Goal: Task Accomplishment & Management: Complete application form

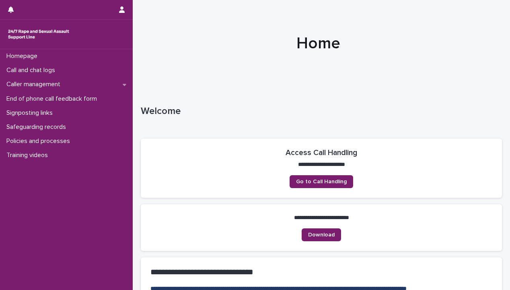
click at [43, 70] on p "Call and chat logs" at bounding box center [32, 70] width 58 height 8
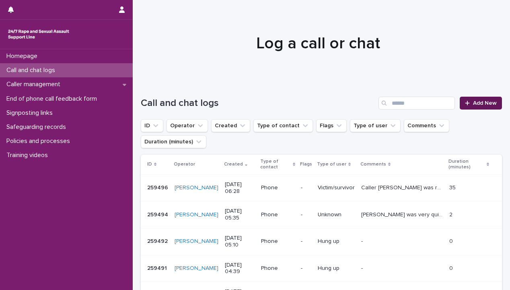
click at [476, 99] on link "Add New" at bounding box center [481, 103] width 42 height 13
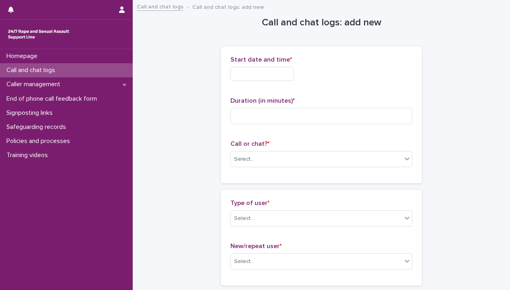
click at [294, 73] on input "text" at bounding box center [262, 74] width 64 height 14
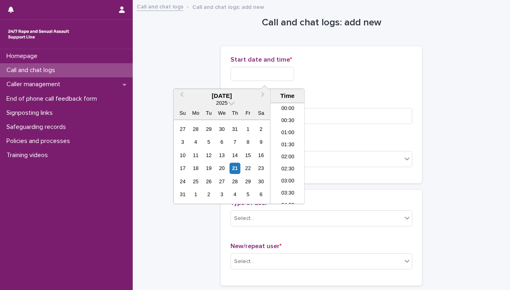
scroll to position [149, 0]
drag, startPoint x: 286, startPoint y: 152, endPoint x: 289, endPoint y: 149, distance: 4.8
click at [285, 154] on li "08:00" at bounding box center [288, 153] width 34 height 12
click at [277, 74] on input "**********" at bounding box center [262, 74] width 64 height 14
type input "**********"
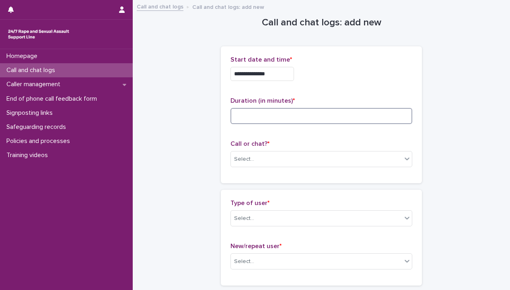
click at [335, 118] on input at bounding box center [321, 116] width 182 height 16
type input "*"
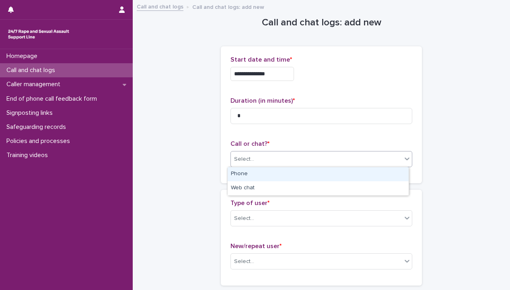
click at [309, 160] on div "Select..." at bounding box center [316, 158] width 171 height 13
click at [302, 173] on div "Phone" at bounding box center [318, 174] width 181 height 14
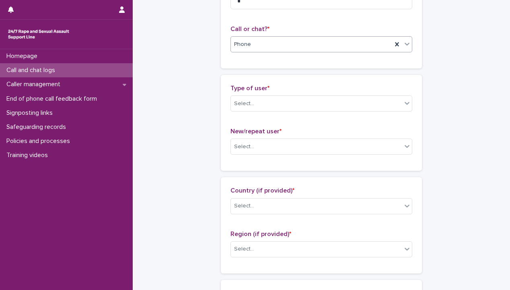
scroll to position [121, 0]
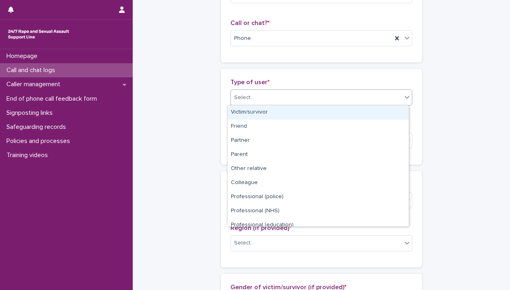
click at [295, 92] on div "Select..." at bounding box center [316, 97] width 171 height 13
click at [293, 112] on div "Victim/survivor" at bounding box center [318, 112] width 181 height 14
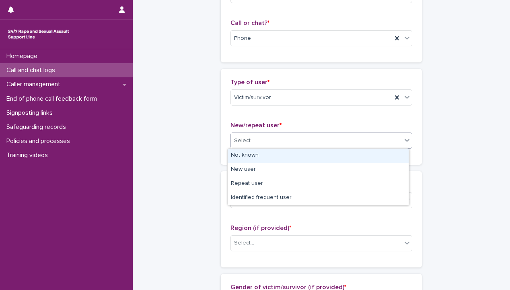
click at [279, 144] on div "Select..." at bounding box center [316, 140] width 171 height 13
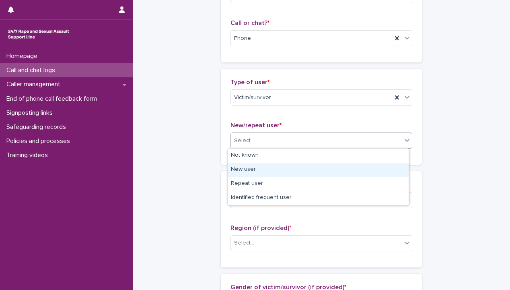
click at [269, 171] on div "New user" at bounding box center [318, 169] width 181 height 14
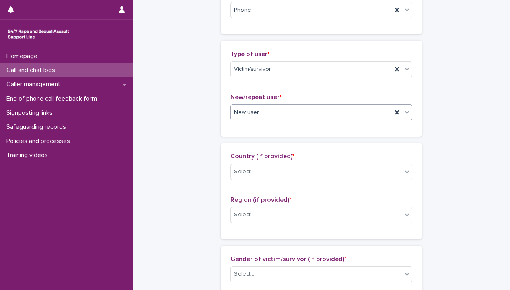
scroll to position [241, 0]
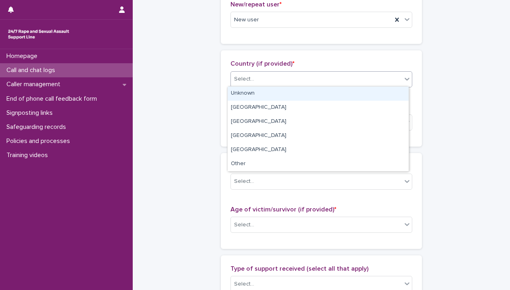
click at [270, 80] on div "Select..." at bounding box center [316, 78] width 171 height 13
click at [272, 94] on div "Unknown" at bounding box center [318, 93] width 181 height 14
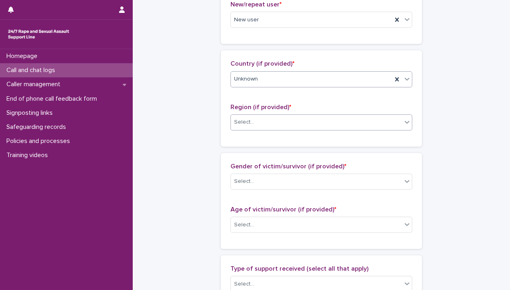
click at [266, 119] on div "Select..." at bounding box center [316, 121] width 171 height 13
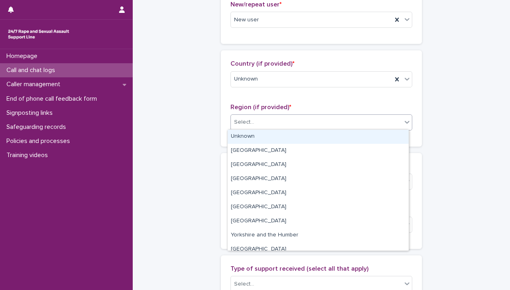
click at [264, 136] on div "Unknown" at bounding box center [318, 136] width 181 height 14
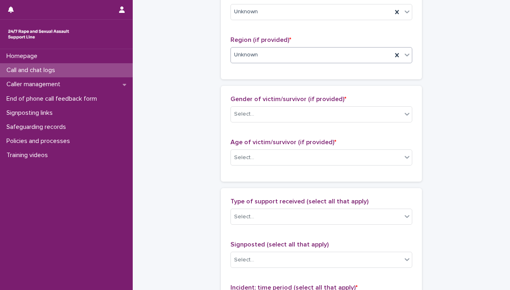
scroll to position [362, 0]
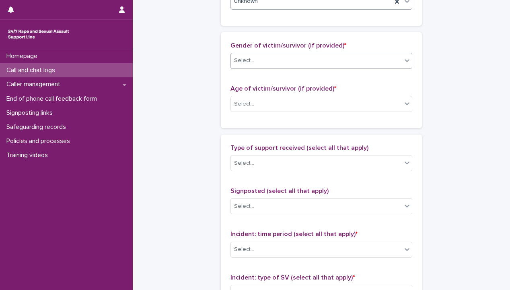
click at [270, 65] on div "Select..." at bounding box center [316, 60] width 171 height 13
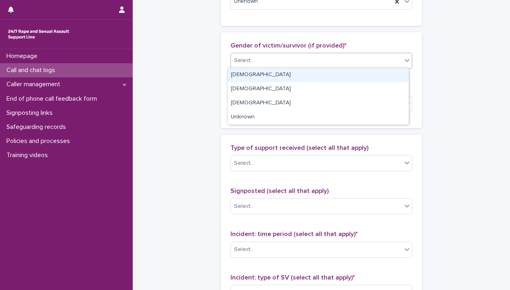
click at [273, 77] on div "[DEMOGRAPHIC_DATA]" at bounding box center [318, 75] width 181 height 14
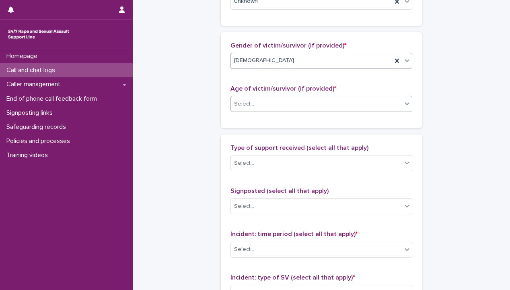
click at [270, 102] on div "Select..." at bounding box center [316, 103] width 171 height 13
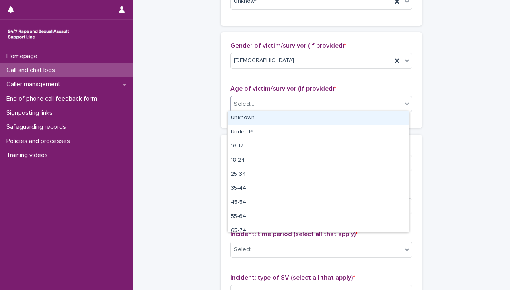
click at [267, 115] on div "Unknown" at bounding box center [318, 118] width 181 height 14
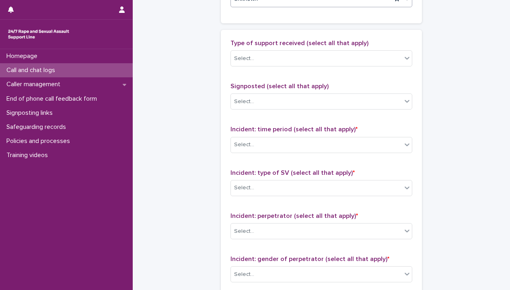
scroll to position [483, 0]
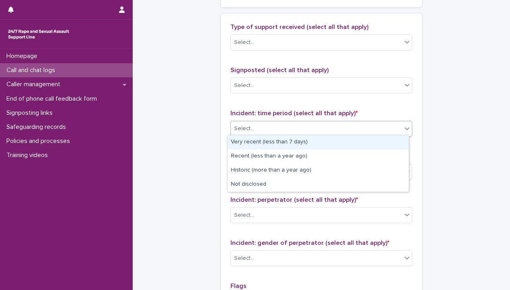
click at [255, 134] on div "Select..." at bounding box center [321, 129] width 182 height 16
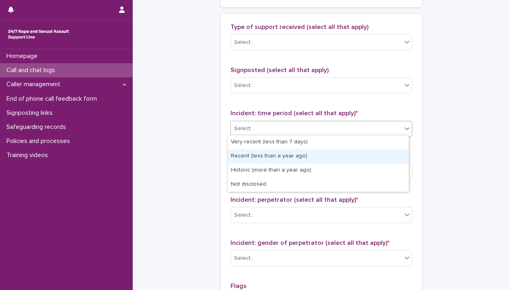
click at [260, 157] on div "Recent (less than a year ago)" at bounding box center [318, 156] width 181 height 14
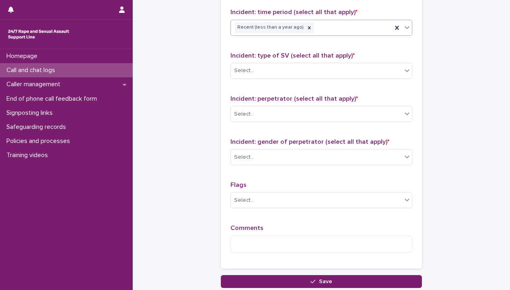
scroll to position [603, 0]
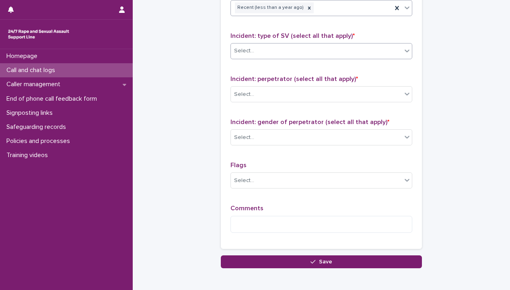
click at [265, 49] on div "Select..." at bounding box center [316, 50] width 171 height 13
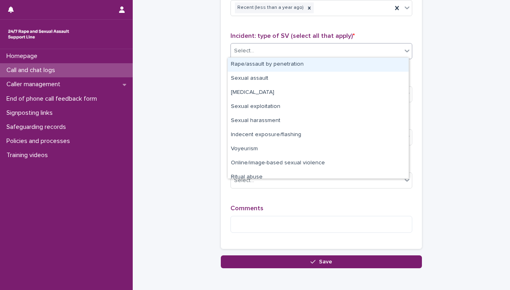
click at [271, 68] on div "Rape/assault by penetration" at bounding box center [318, 65] width 181 height 14
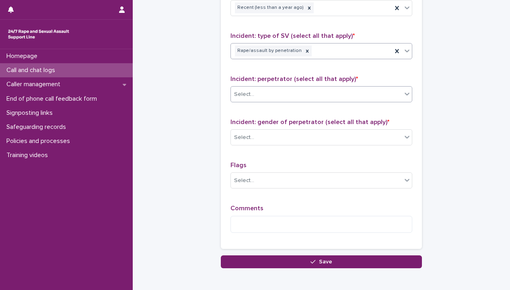
click at [271, 94] on div "Select..." at bounding box center [316, 94] width 171 height 13
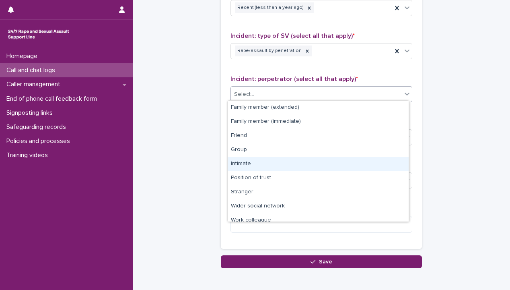
scroll to position [34, 0]
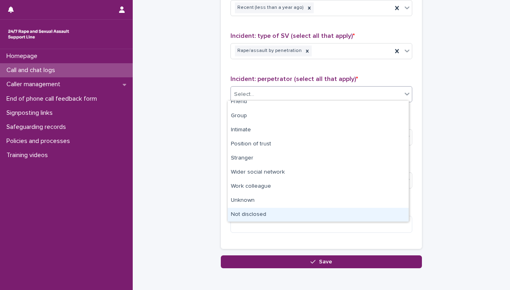
click at [252, 213] on div "Not disclosed" at bounding box center [318, 214] width 181 height 14
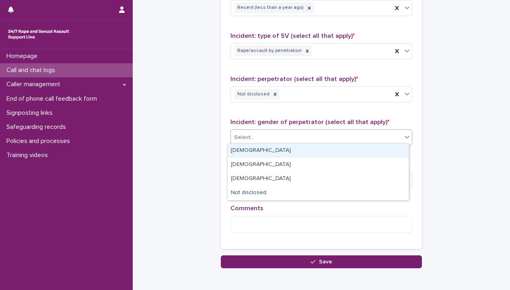
click at [256, 131] on div "Select..." at bounding box center [316, 137] width 171 height 13
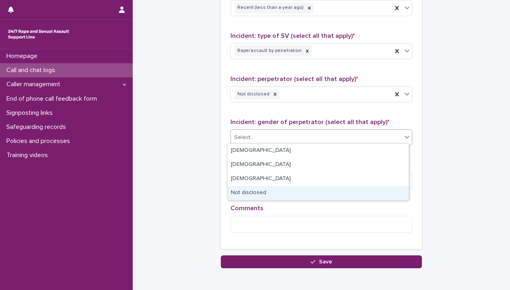
click at [257, 193] on div "Not disclosed" at bounding box center [318, 193] width 181 height 14
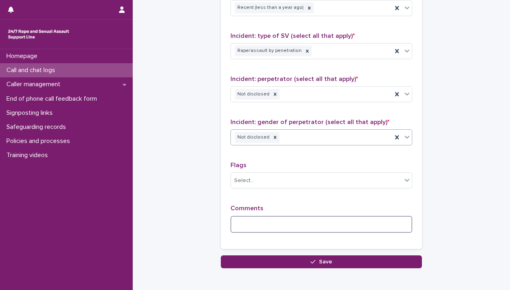
drag, startPoint x: 251, startPoint y: 216, endPoint x: 259, endPoint y: 222, distance: 10.4
click at [251, 216] on textarea at bounding box center [321, 224] width 182 height 17
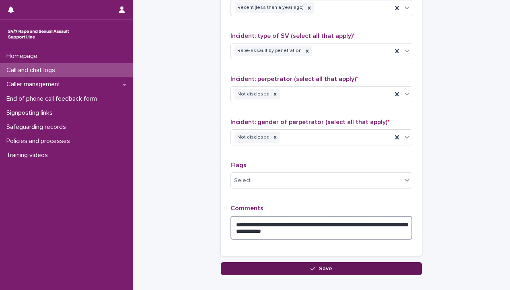
type textarea "**********"
click at [382, 264] on button "Save" at bounding box center [321, 268] width 201 height 13
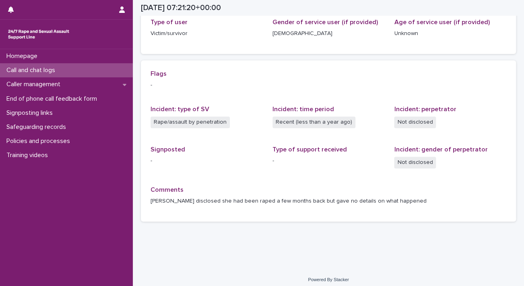
scroll to position [111, 0]
